Goal: Information Seeking & Learning: Learn about a topic

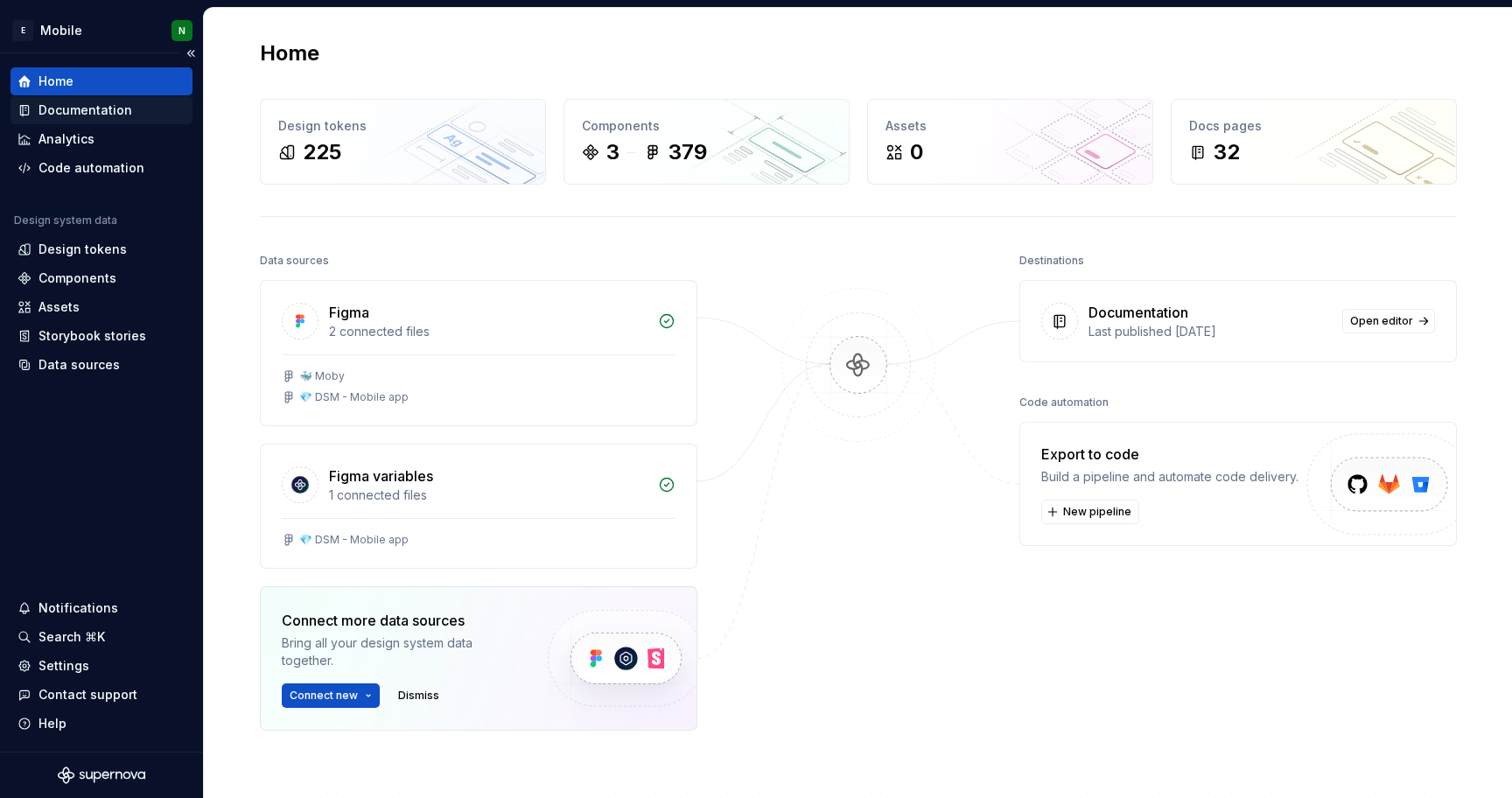
click at [95, 110] on div "Documentation" at bounding box center [85, 110] width 94 height 17
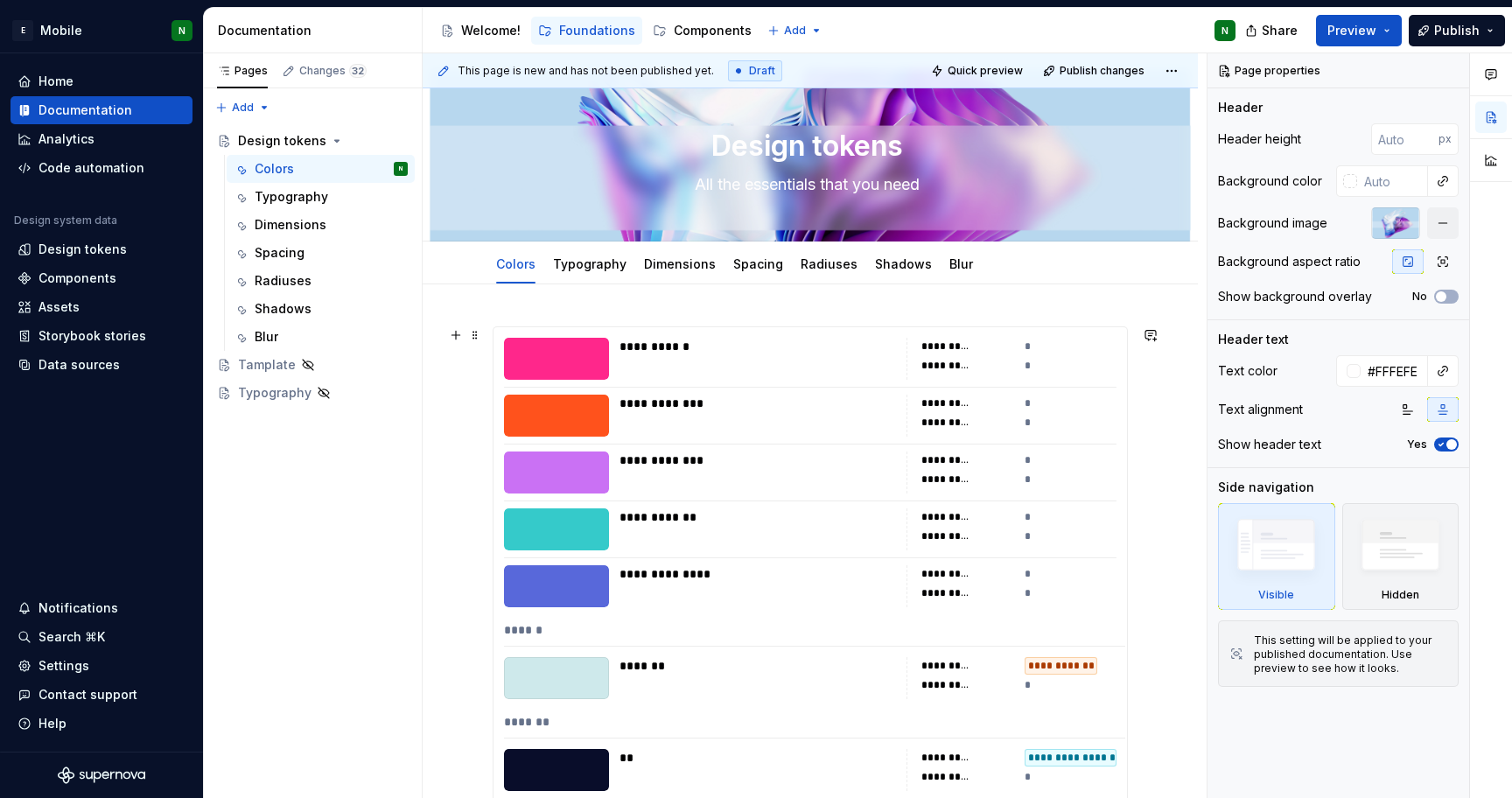
scroll to position [37, 0]
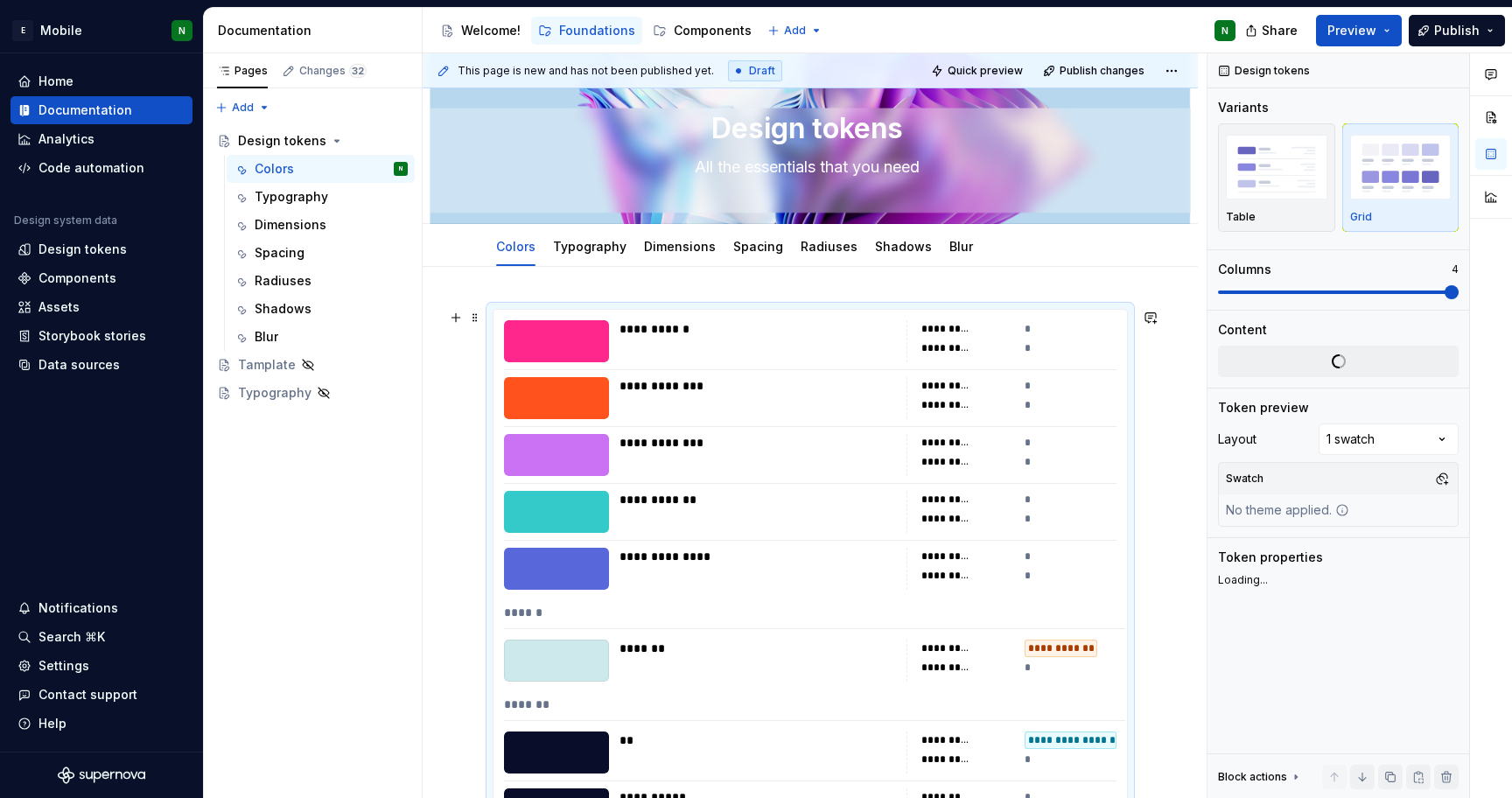
click at [686, 472] on div "**********" at bounding box center [757, 455] width 276 height 42
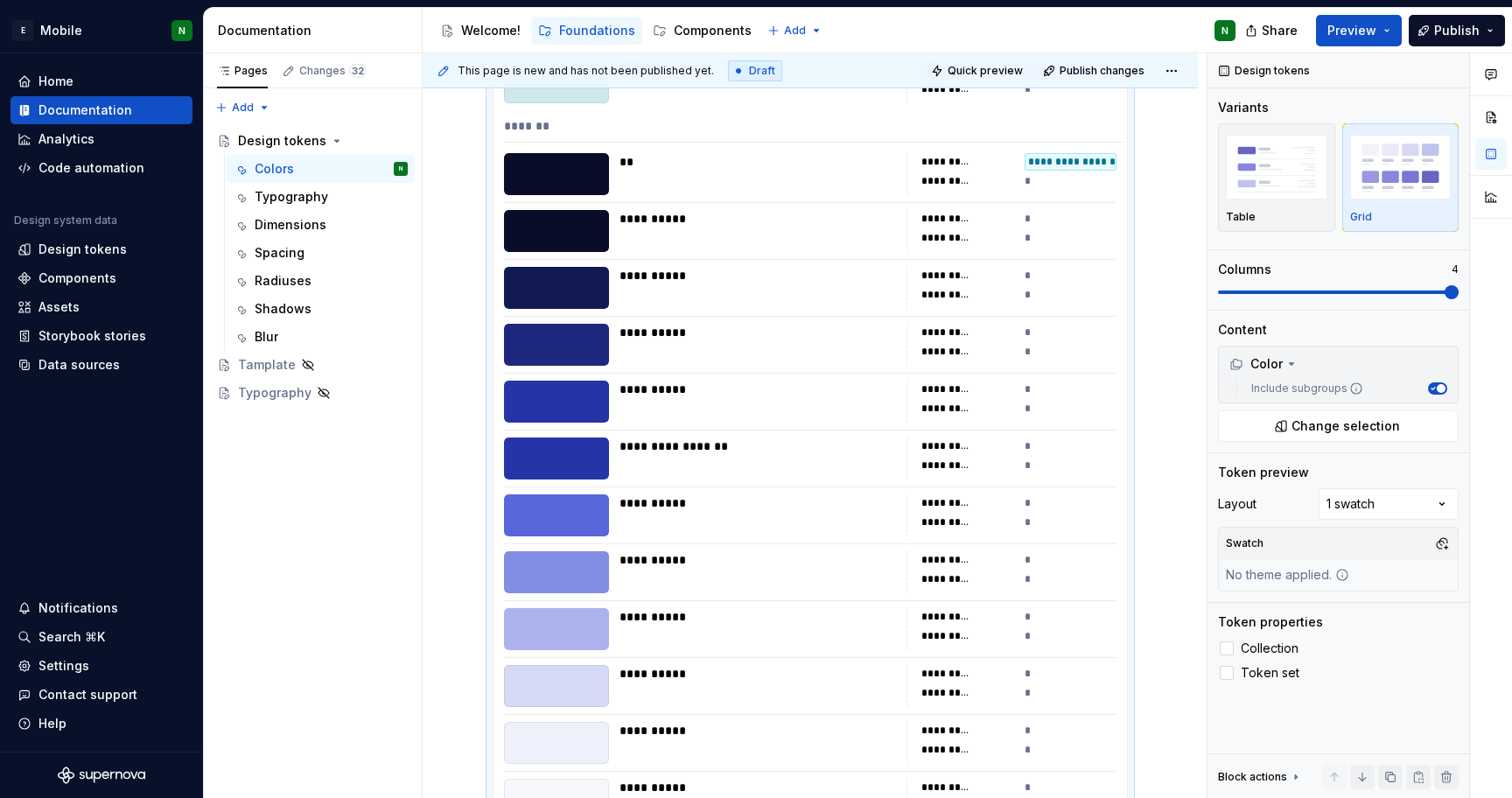
scroll to position [0, 0]
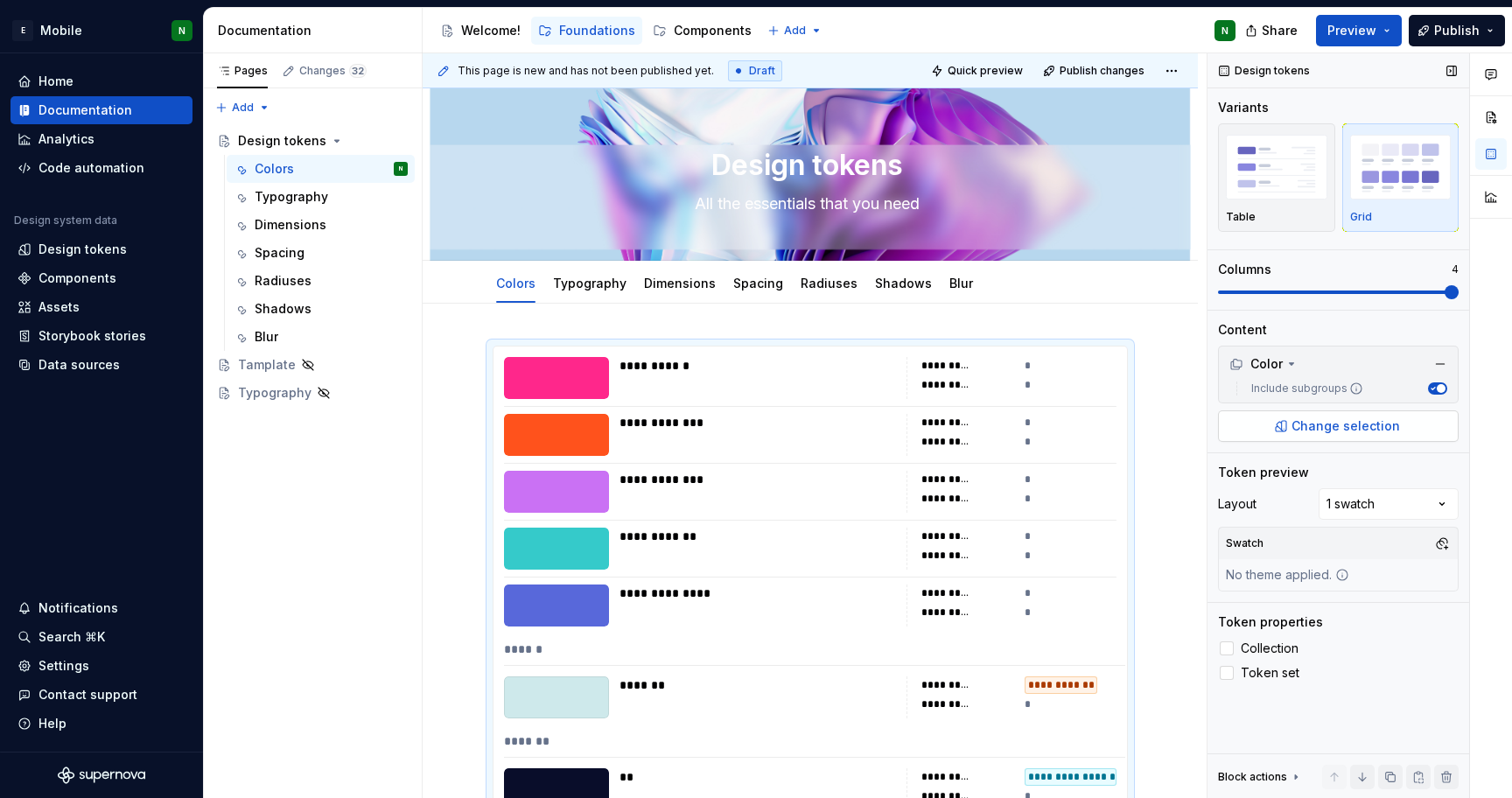
click at [1332, 419] on span "Change selection" at bounding box center [1345, 426] width 108 height 17
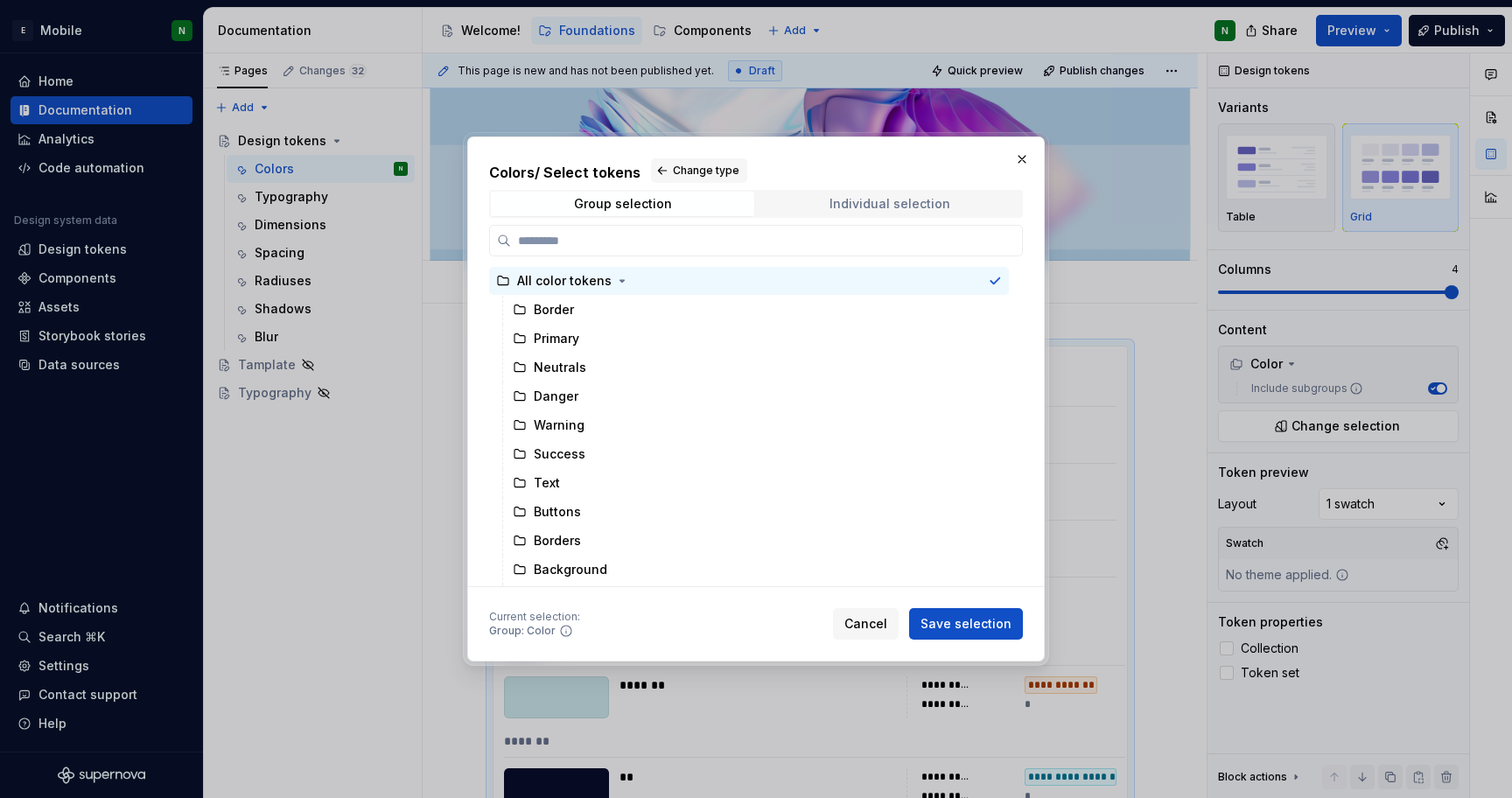
click at [793, 215] on span "Individual selection" at bounding box center [888, 204] width 263 height 25
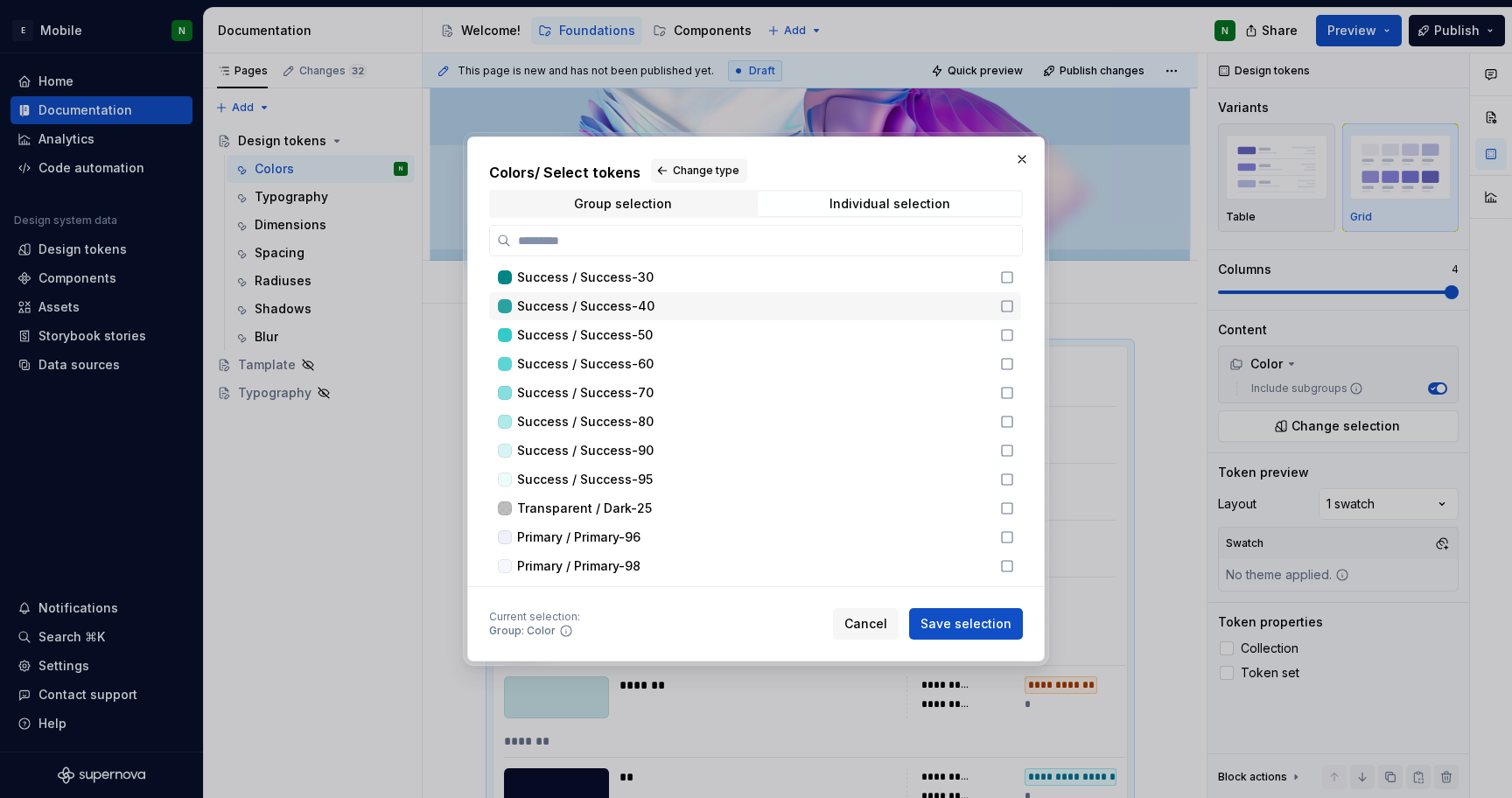
scroll to position [2771, 0]
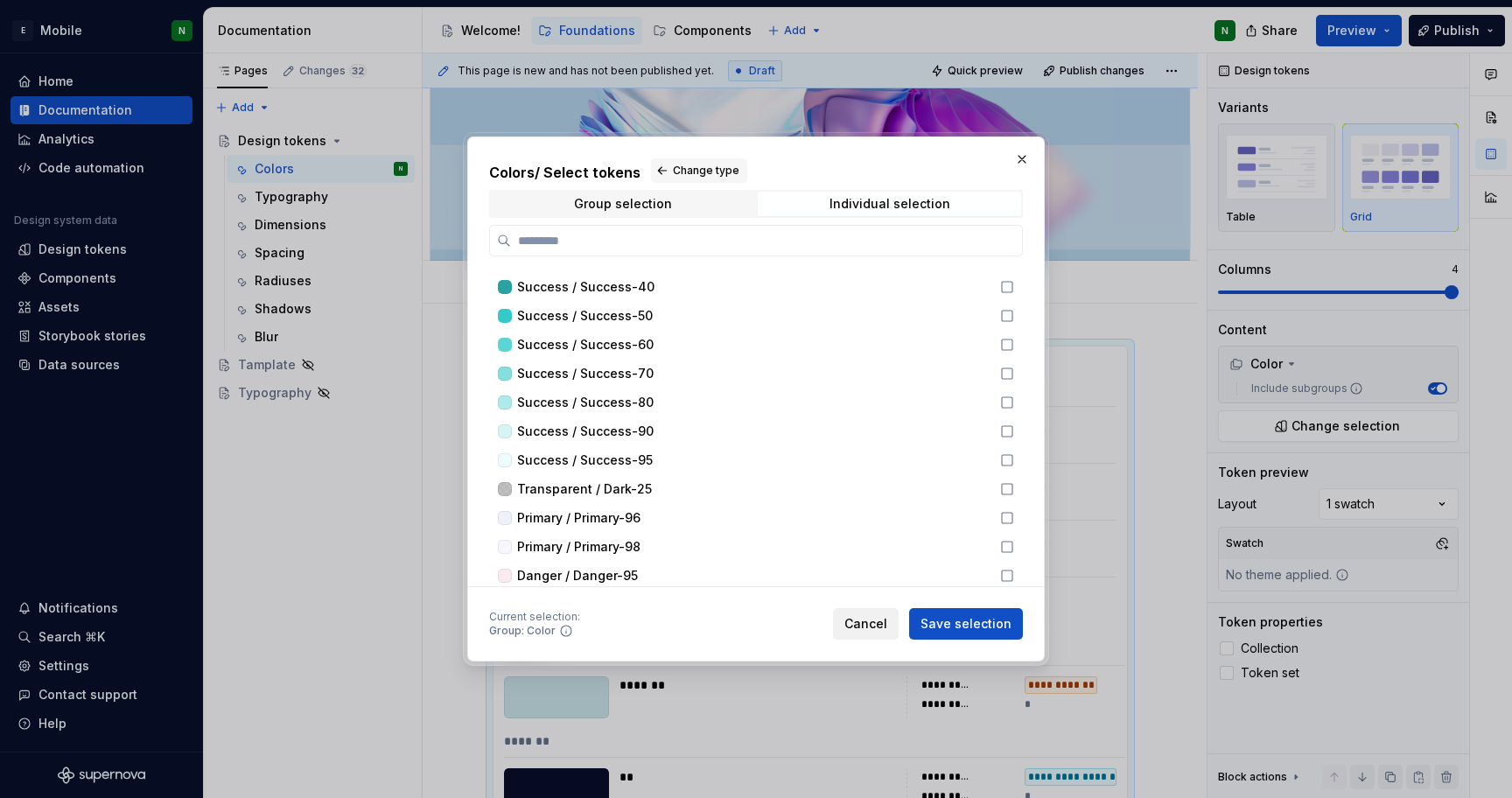
click at [876, 620] on span "Cancel" at bounding box center [865, 623] width 43 height 17
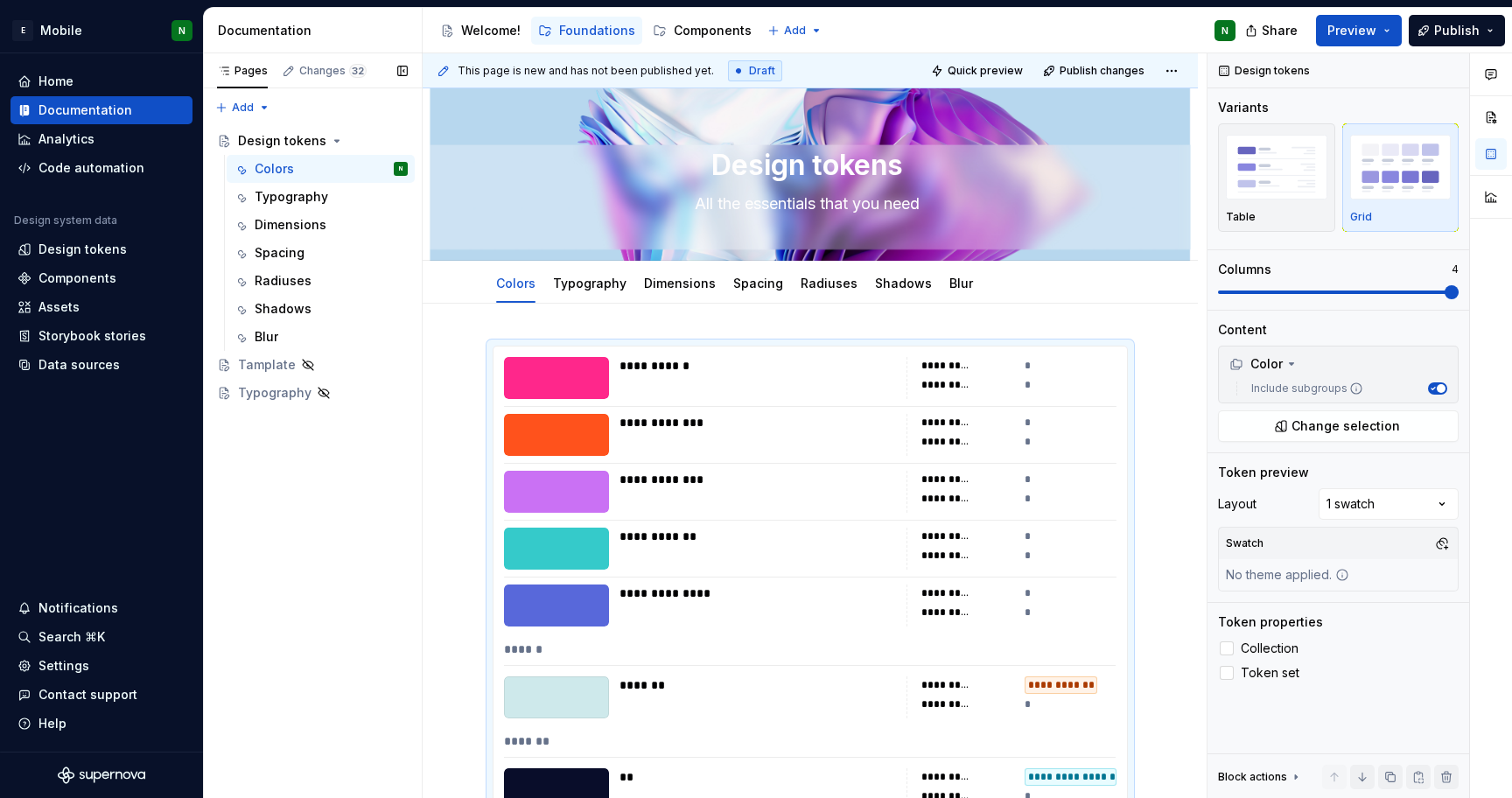
type textarea "*"
